Goal: Entertainment & Leisure: Consume media (video, audio)

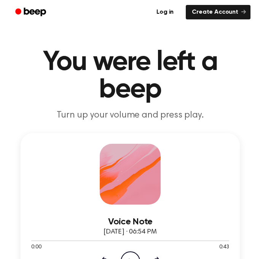
scroll to position [75, 0]
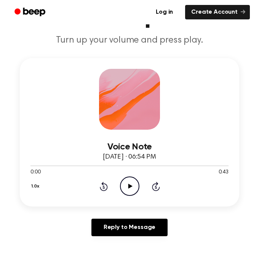
click at [127, 189] on icon "Play Audio" at bounding box center [129, 185] width 19 height 19
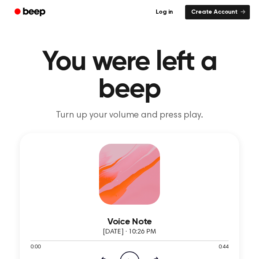
click at [132, 254] on icon "Play Audio" at bounding box center [129, 260] width 19 height 19
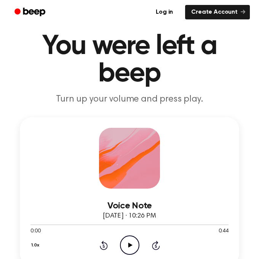
click at [129, 242] on icon "Play Audio" at bounding box center [129, 244] width 19 height 19
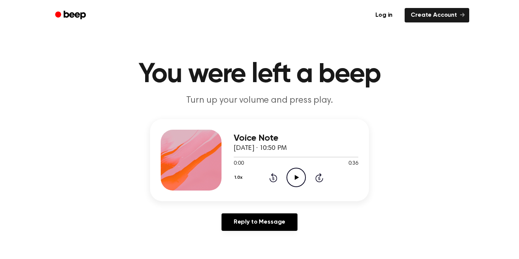
click at [297, 178] on icon at bounding box center [297, 177] width 4 height 5
click at [297, 178] on icon at bounding box center [296, 177] width 3 height 5
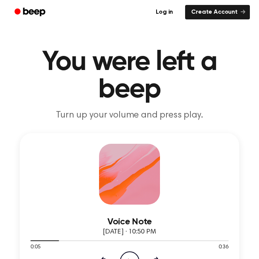
click at [135, 254] on circle at bounding box center [129, 261] width 19 height 19
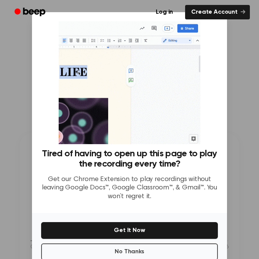
click at [33, 65] on div "Tired of having to open up this page to play the recording every time? Get our …" at bounding box center [129, 112] width 195 height 201
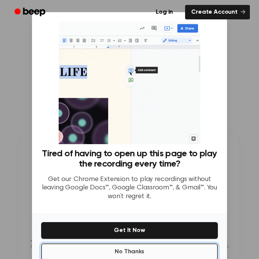
click at [100, 250] on button "No Thanks" at bounding box center [129, 251] width 176 height 17
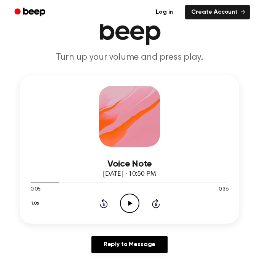
scroll to position [64, 0]
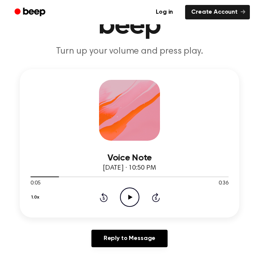
click at [129, 189] on icon "Play Audio" at bounding box center [129, 196] width 19 height 19
click at [35, 176] on div at bounding box center [129, 176] width 198 height 6
click at [38, 175] on div at bounding box center [129, 176] width 198 height 6
click at [41, 176] on div at bounding box center [129, 176] width 198 height 1
click at [41, 176] on div at bounding box center [129, 176] width 198 height 6
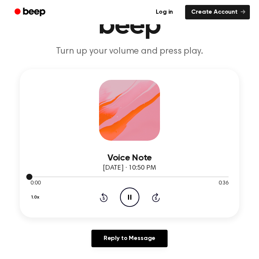
click at [41, 176] on div at bounding box center [129, 176] width 198 height 6
click at [41, 175] on div at bounding box center [129, 176] width 198 height 6
click at [40, 175] on div at bounding box center [129, 176] width 198 height 6
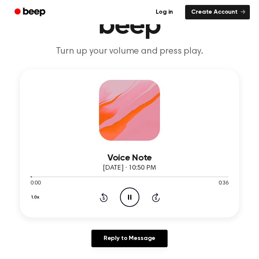
click at [39, 173] on div "Voice Note August 26, 2024 · 10:50 PM" at bounding box center [129, 163] width 198 height 21
click at [99, 178] on div at bounding box center [129, 176] width 198 height 6
click at [121, 193] on circle at bounding box center [129, 197] width 19 height 19
